Goal: Use online tool/utility: Utilize a website feature to perform a specific function

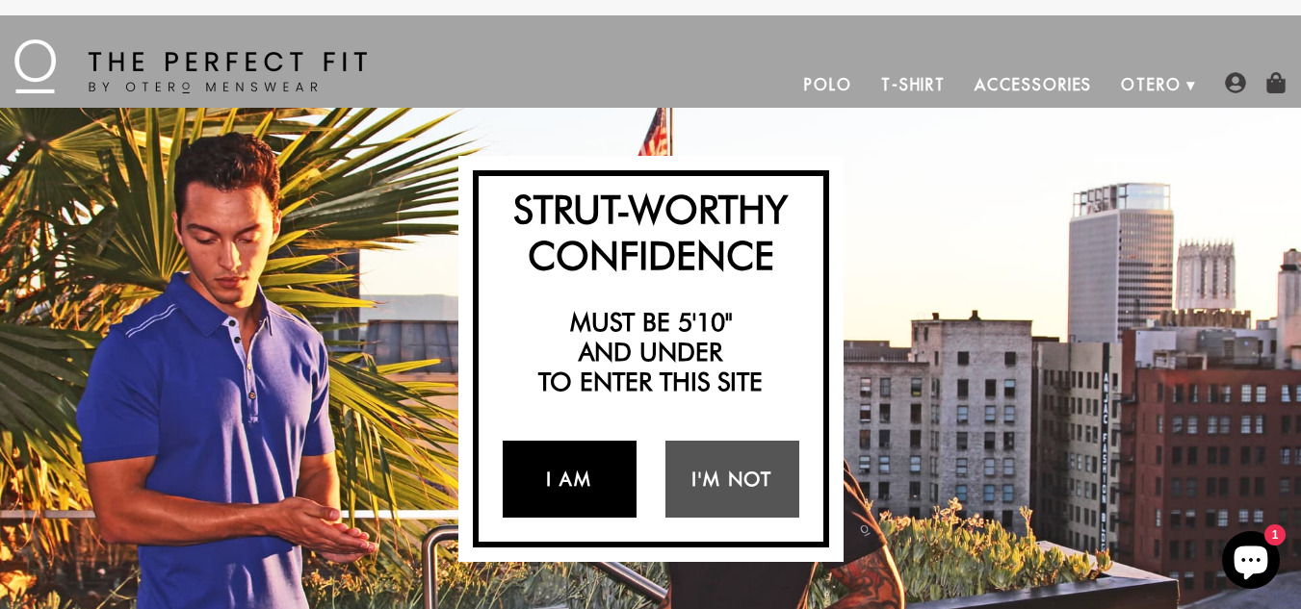
click at [553, 463] on link "I Am" at bounding box center [570, 479] width 134 height 77
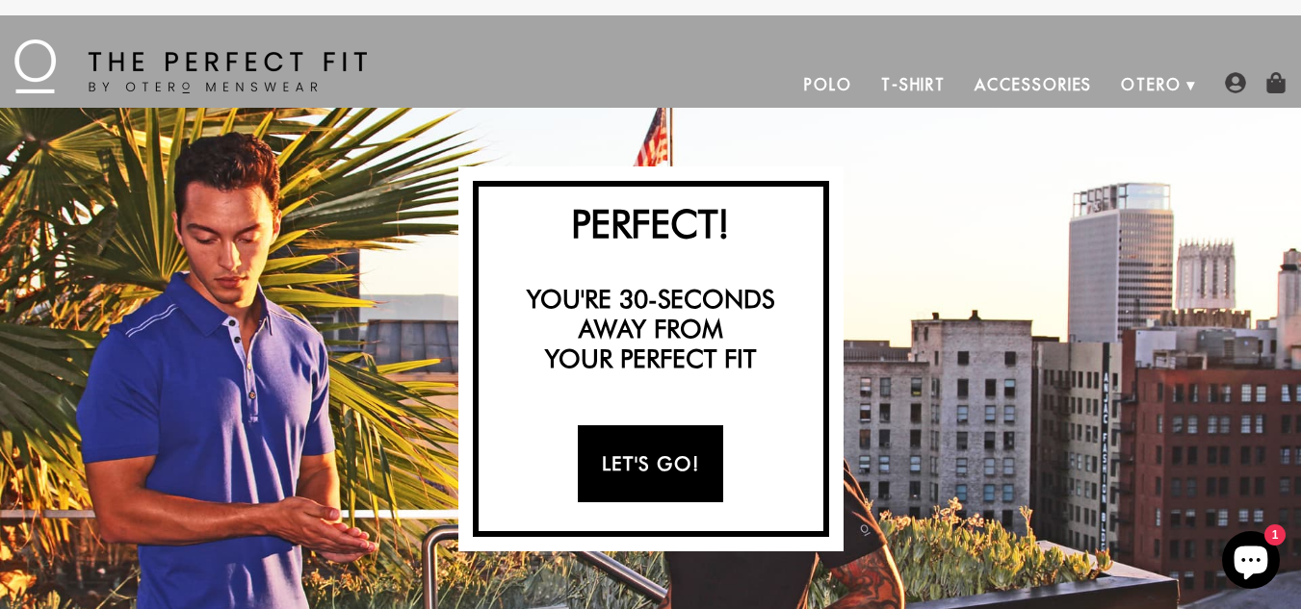
click at [626, 470] on link "Let's Go!" at bounding box center [650, 464] width 145 height 77
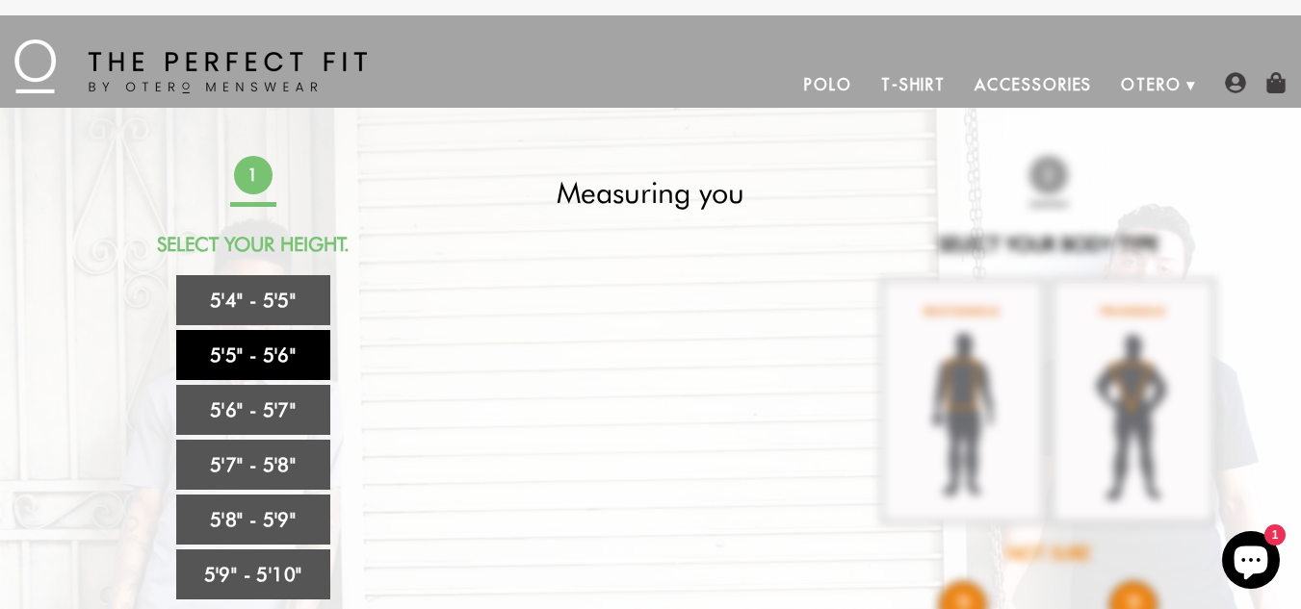
click at [260, 350] on link "5'5" - 5'6"" at bounding box center [253, 355] width 154 height 50
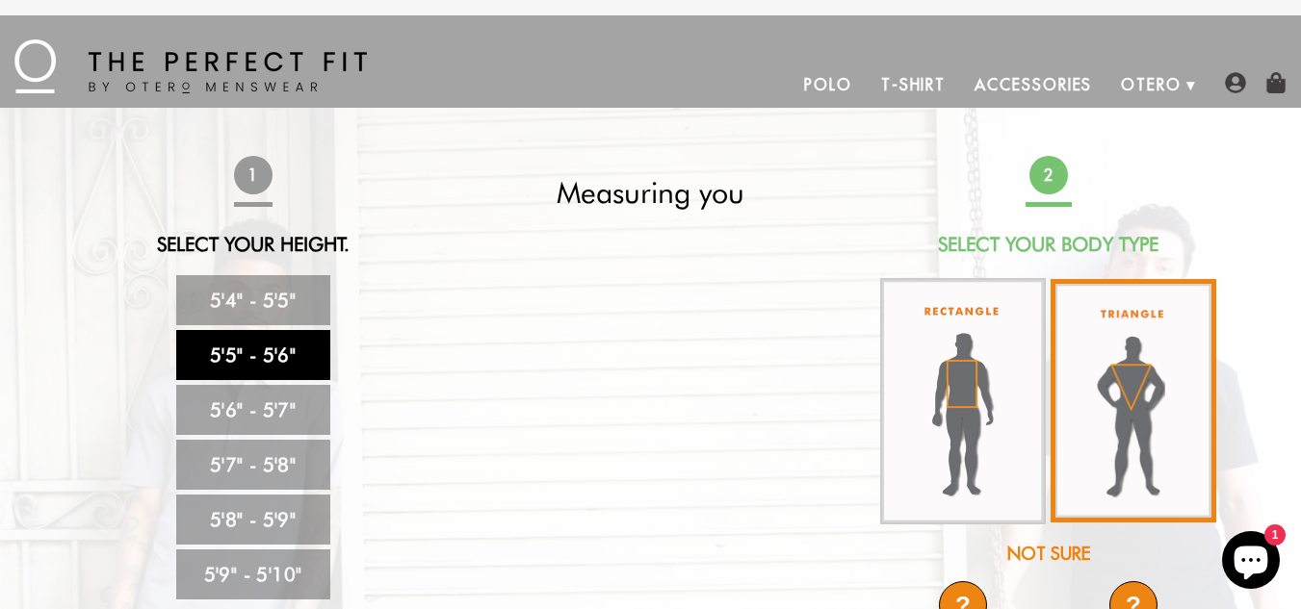
click at [1120, 390] on img at bounding box center [1133, 401] width 166 height 244
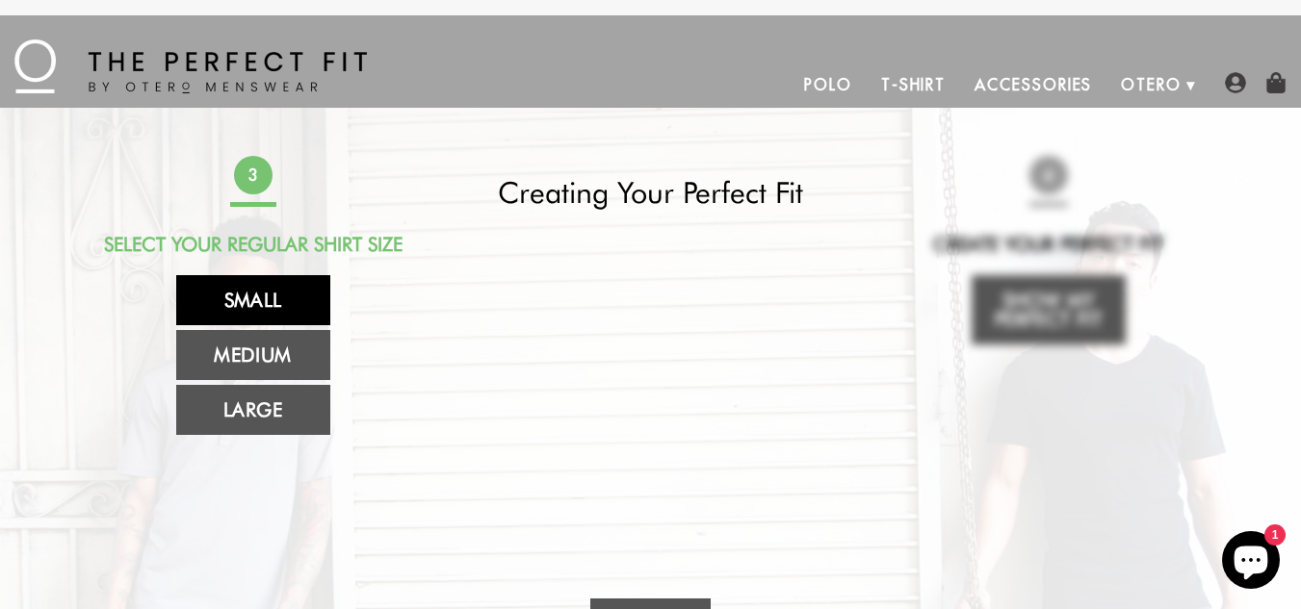
click at [225, 299] on link "Small" at bounding box center [253, 300] width 154 height 50
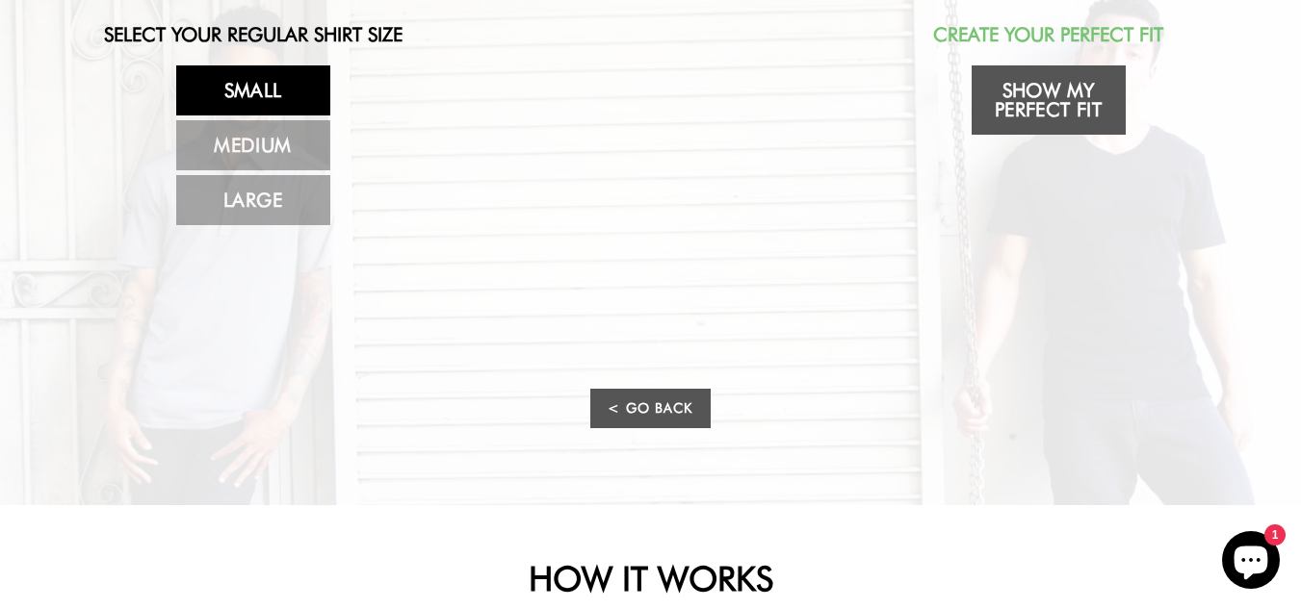
scroll to position [193, 0]
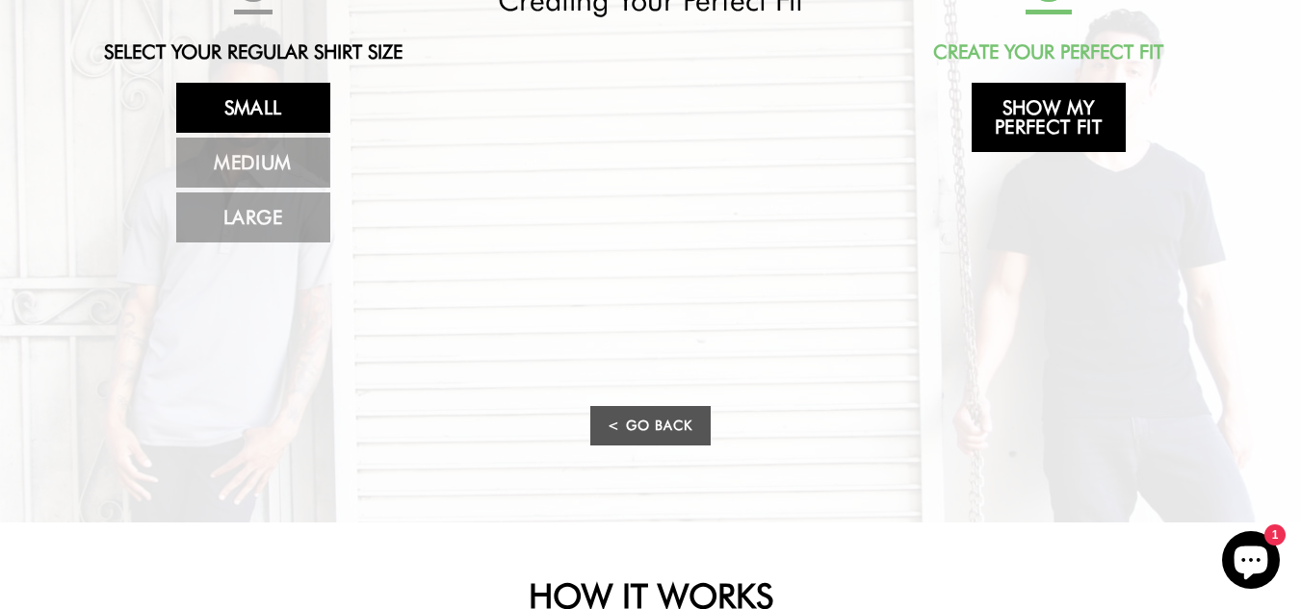
click at [1066, 108] on link "Show My Perfect Fit" at bounding box center [1048, 117] width 154 height 69
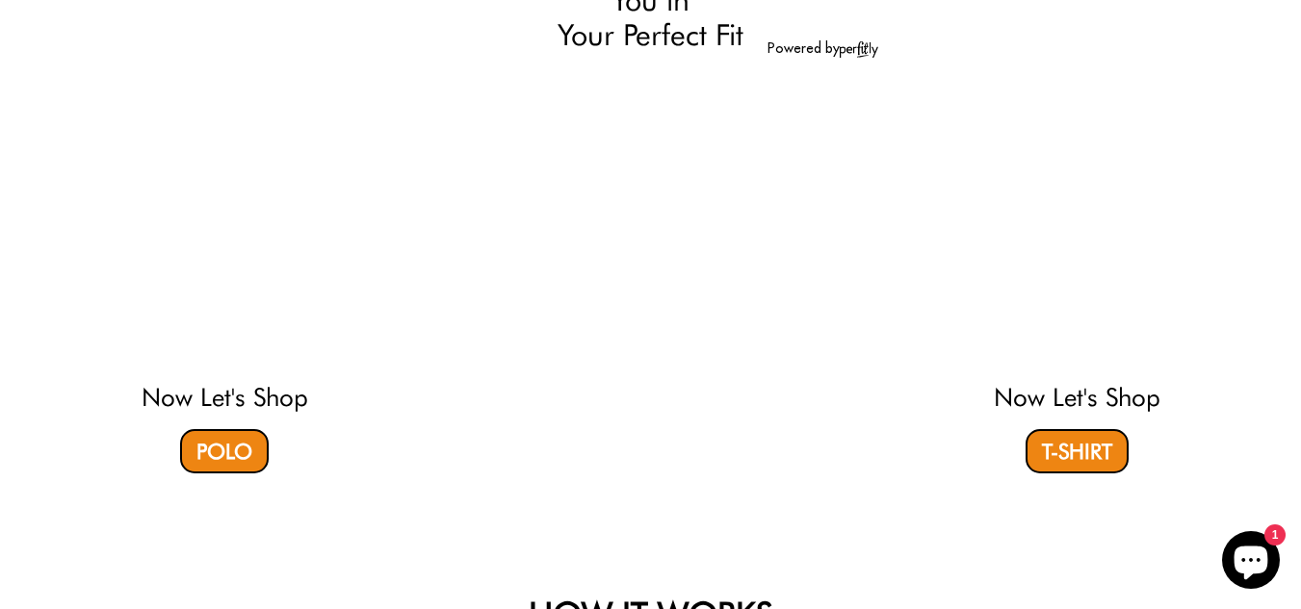
select select "55-56"
select select "triangle"
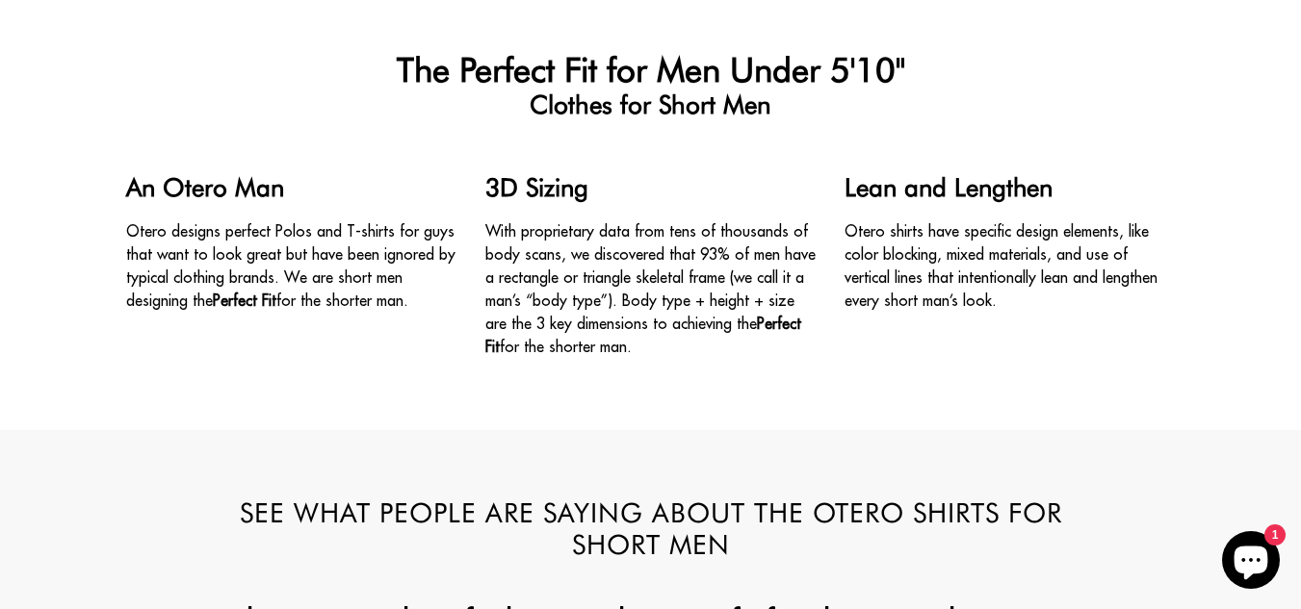
scroll to position [2022, 0]
